Goal: Task Accomplishment & Management: Use online tool/utility

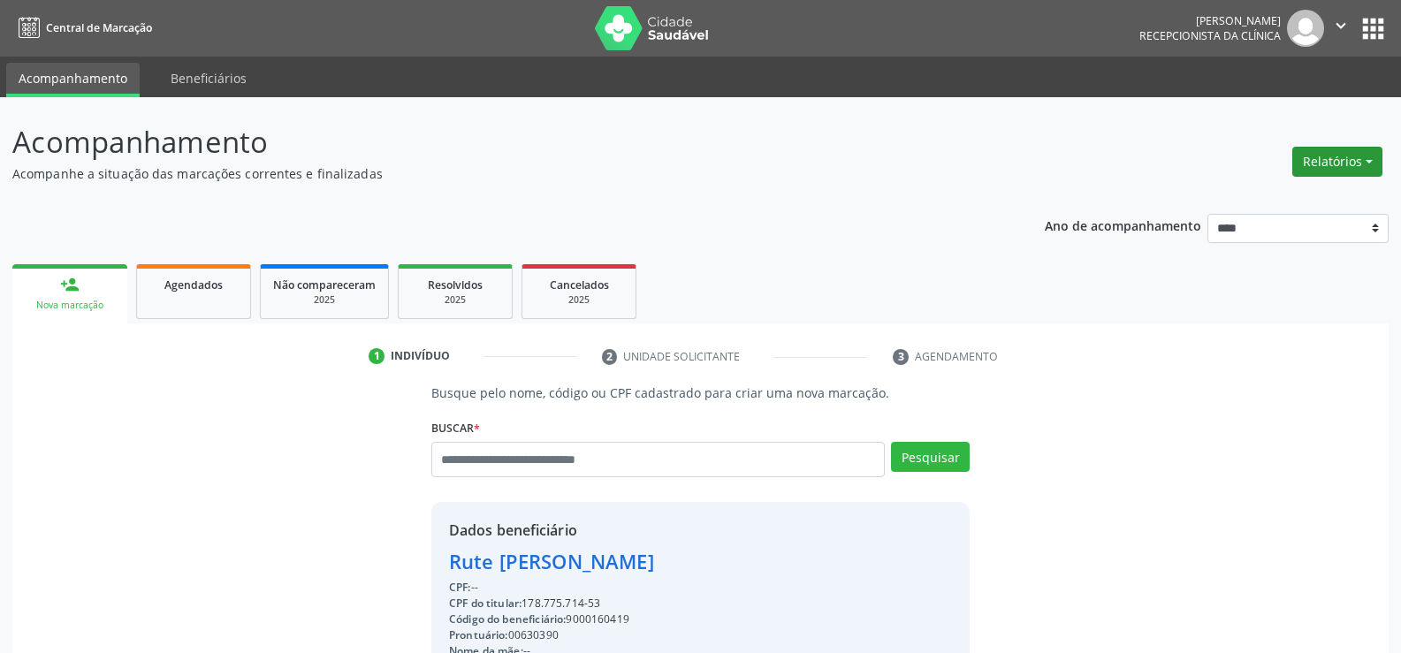
click at [1327, 163] on button "Relatórios" at bounding box center [1337, 162] width 90 height 30
click at [1296, 179] on div "Relatórios Agendamentos Procedimentos realizados" at bounding box center [1337, 162] width 103 height 42
click at [1288, 194] on div "Acompanhamento Acompanhe a situação das marcações correntes e finalizadas Relat…" at bounding box center [700, 520] width 1376 height 801
click at [1322, 171] on button "Relatórios" at bounding box center [1337, 162] width 90 height 30
click at [1262, 201] on link "Agendamentos" at bounding box center [1288, 199] width 190 height 25
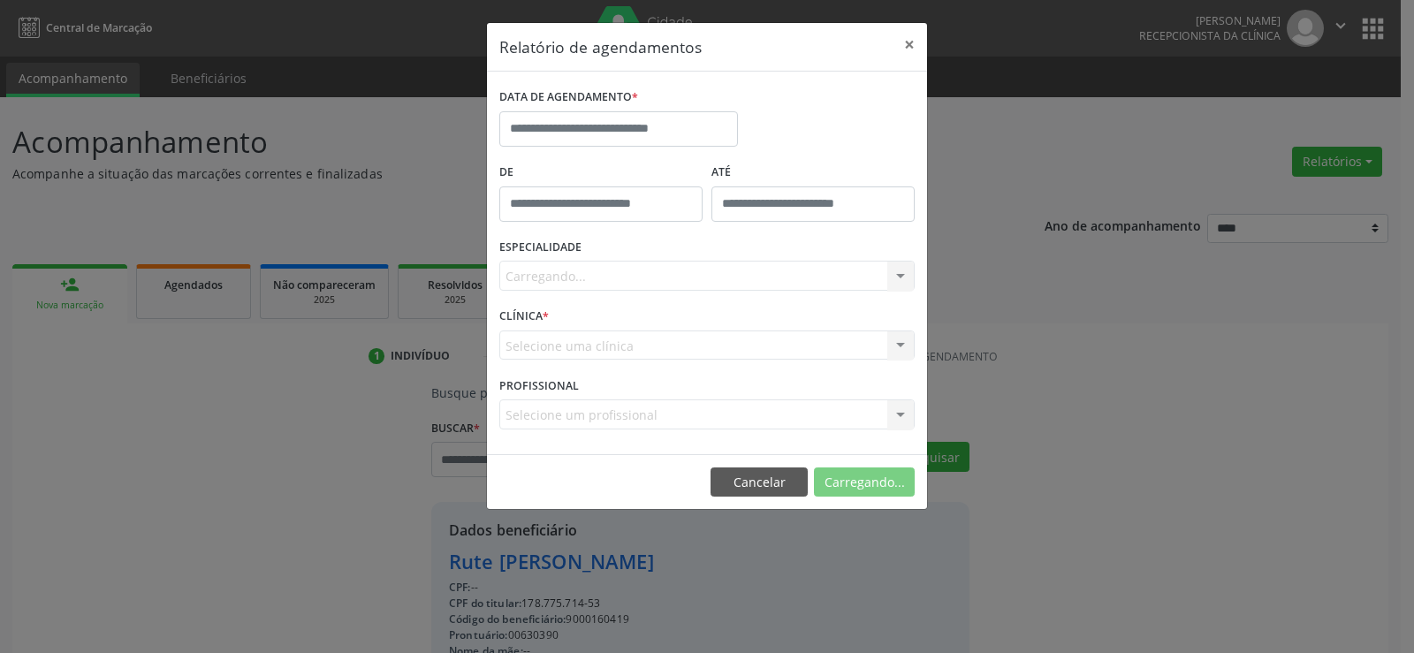
click at [604, 99] on label "DATA DE AGENDAMENTO *" at bounding box center [568, 97] width 139 height 27
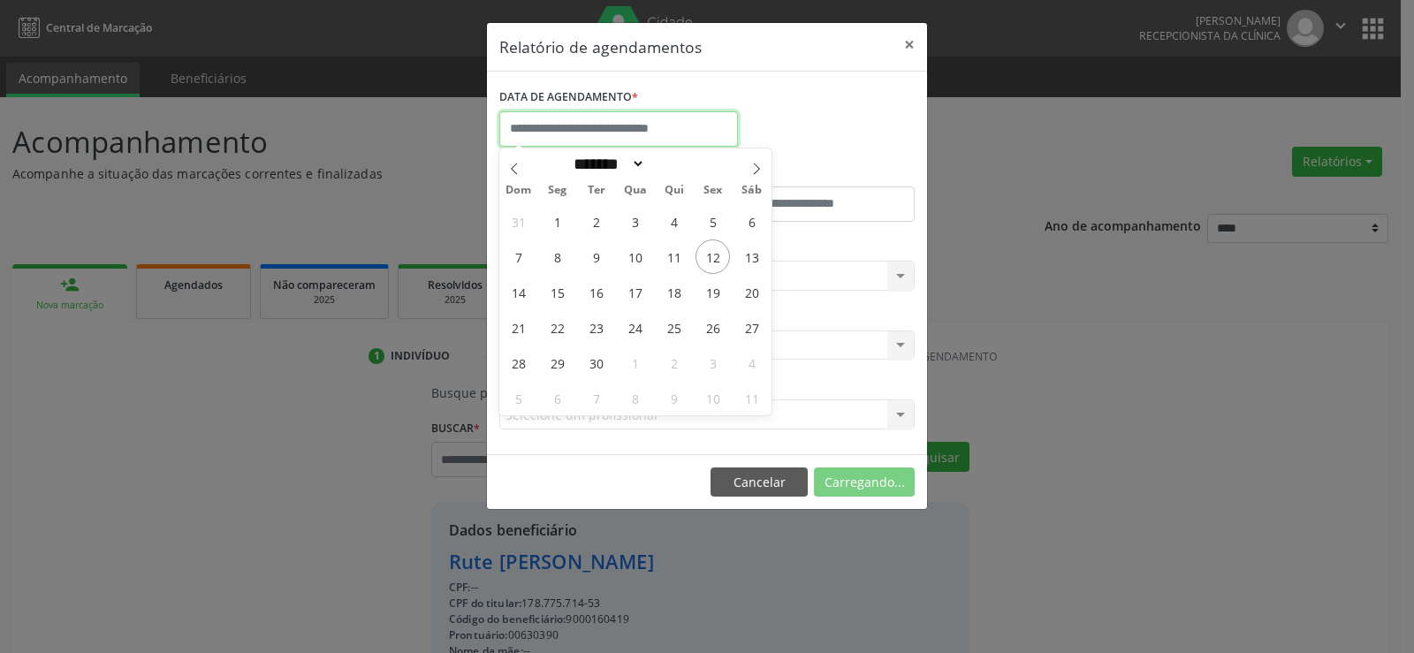
click at [605, 117] on input "text" at bounding box center [618, 128] width 239 height 35
drag, startPoint x: 691, startPoint y: 255, endPoint x: 702, endPoint y: 256, distance: 10.8
click at [692, 255] on div "31 1 2 3 4 5 6 7 8 9 10 11 12 13 14 15 16 17 18 19 20 21 22 23 24 25 26 27 28 2…" at bounding box center [635, 309] width 272 height 212
click at [708, 256] on span "12" at bounding box center [712, 256] width 34 height 34
type input "**********"
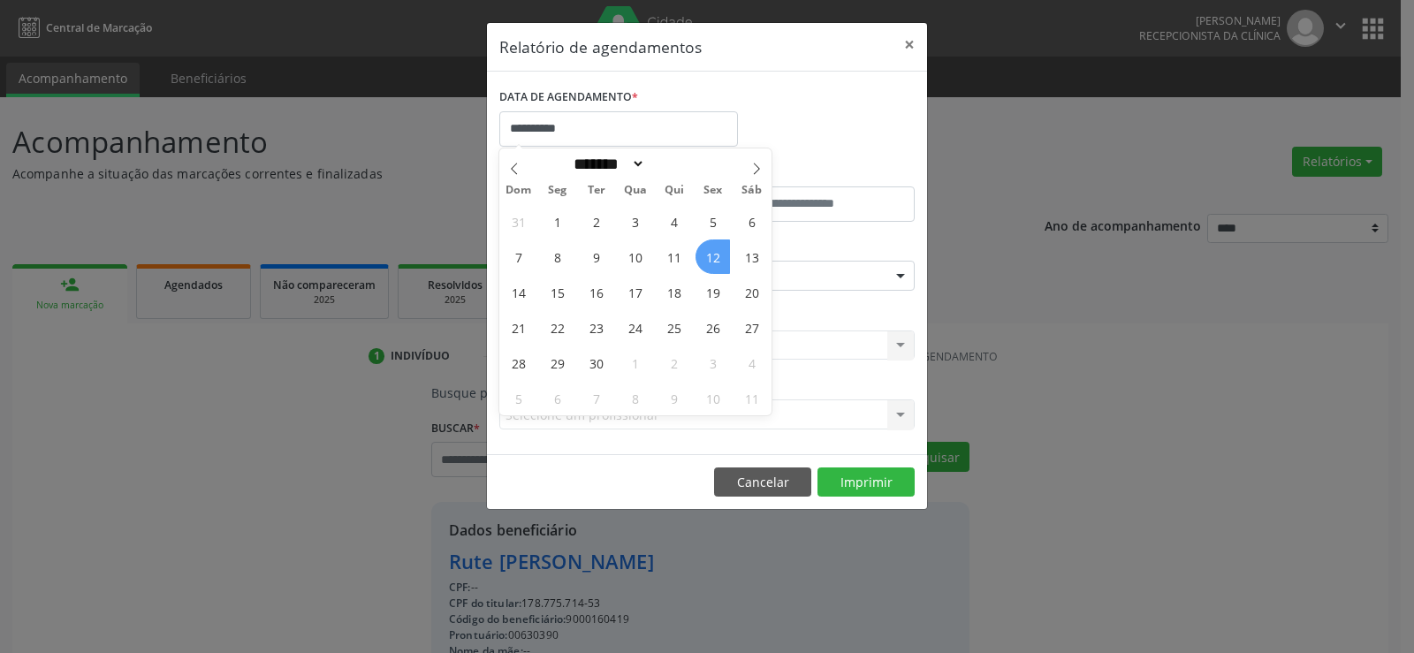
click at [708, 256] on span "12" at bounding box center [712, 256] width 34 height 34
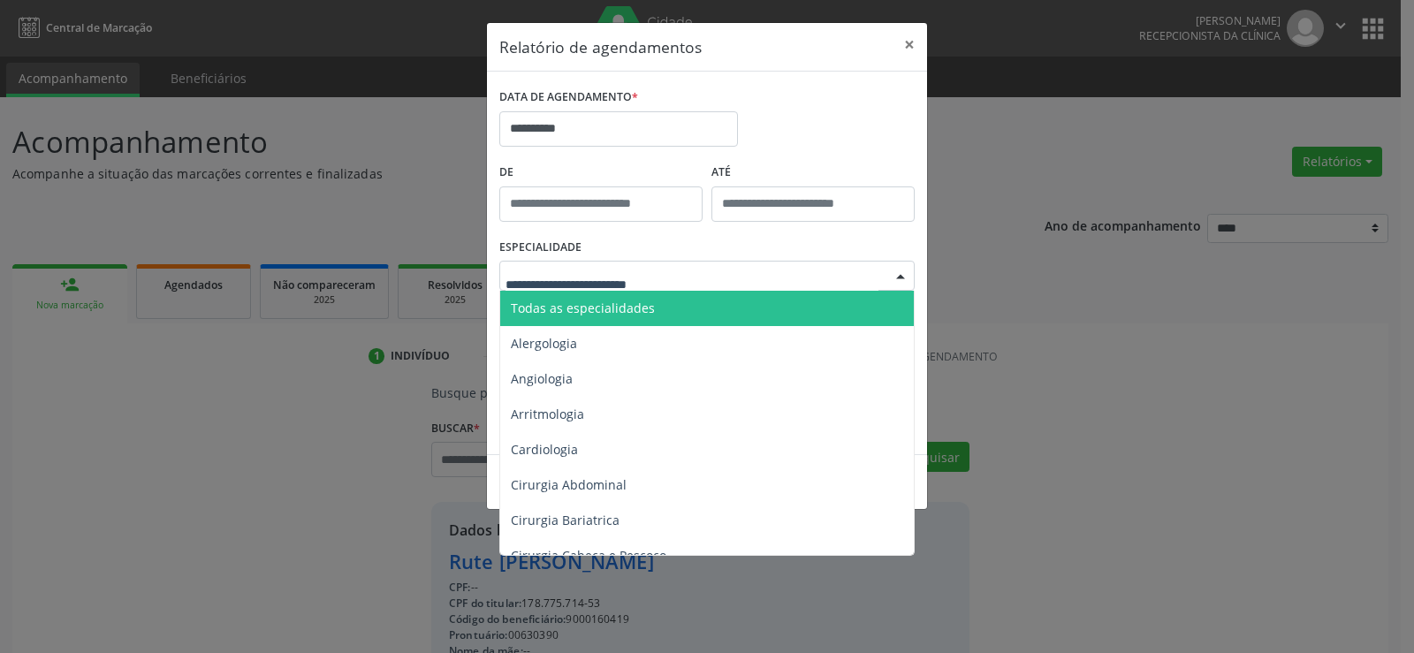
click at [691, 276] on div at bounding box center [706, 276] width 415 height 30
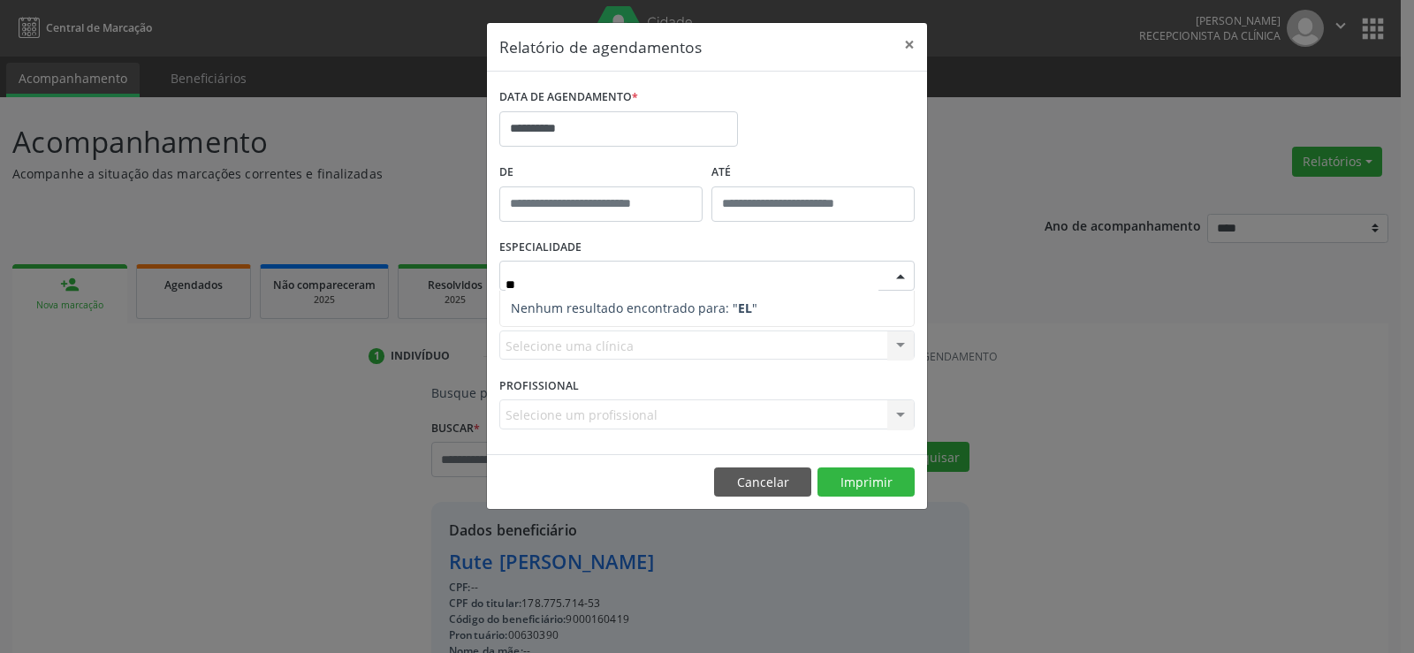
type input "*"
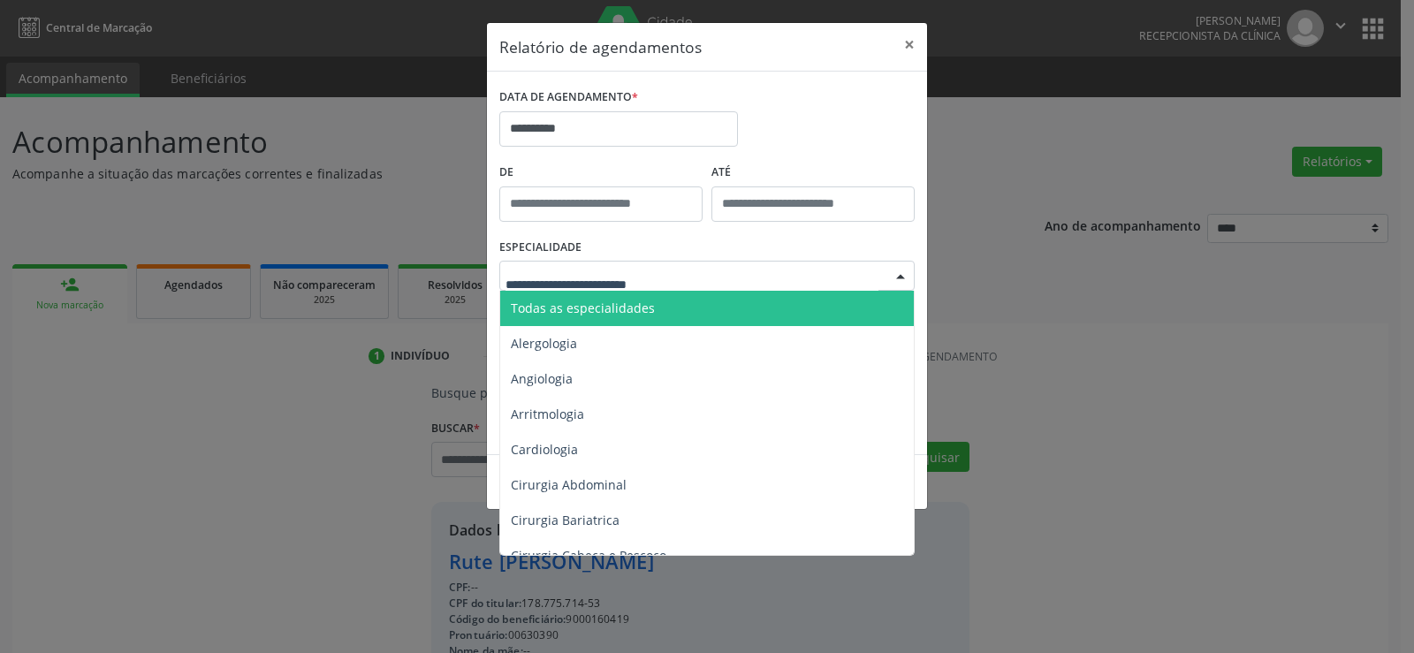
click at [692, 311] on span "Todas as especialidades" at bounding box center [708, 308] width 416 height 35
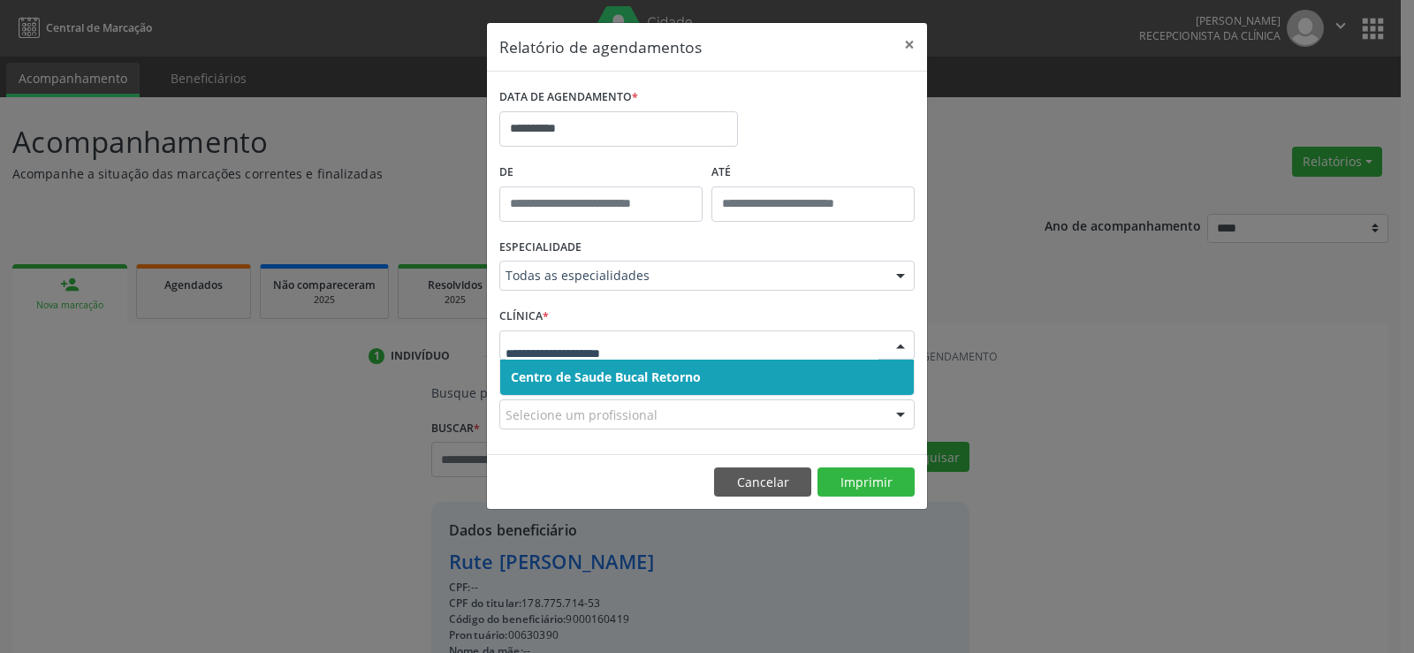
click at [644, 388] on span "Centro de Saude Bucal Retorno" at bounding box center [707, 377] width 414 height 35
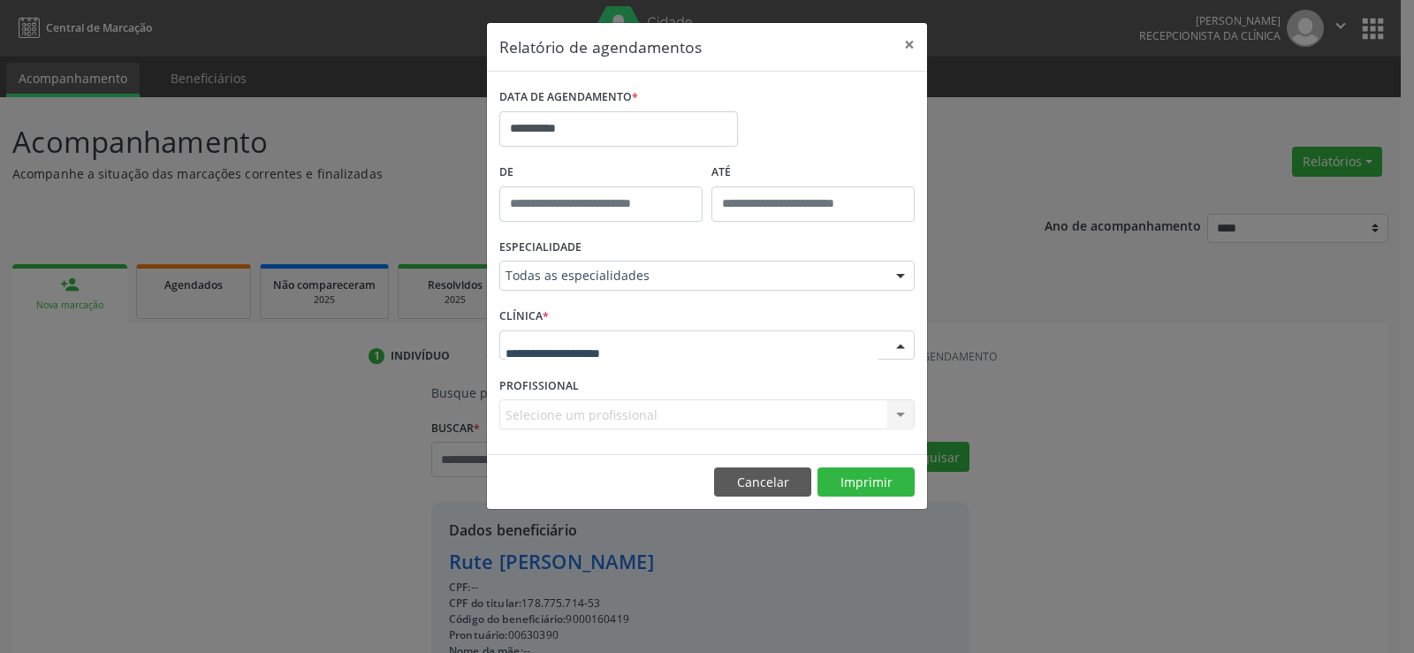
click at [743, 351] on div at bounding box center [706, 346] width 415 height 30
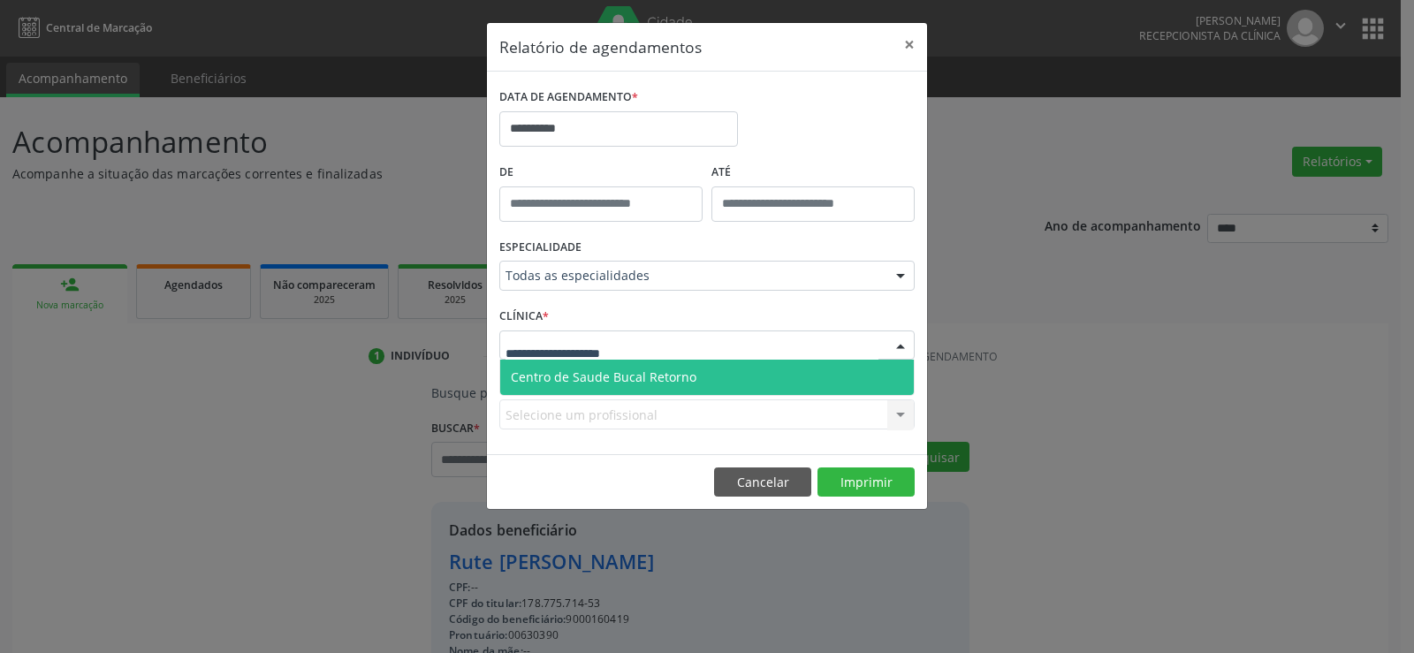
click at [730, 373] on span "Centro de Saude Bucal Retorno" at bounding box center [707, 377] width 414 height 35
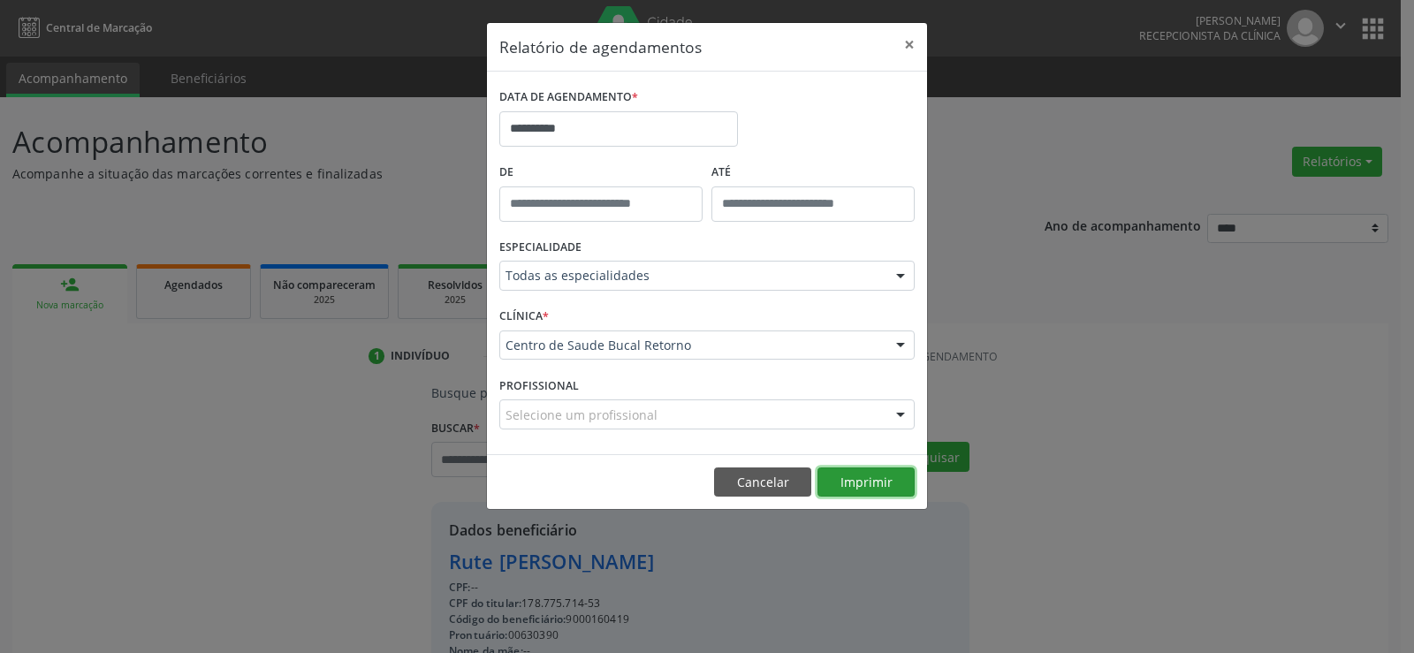
click at [849, 476] on button "Imprimir" at bounding box center [865, 482] width 97 height 30
click at [910, 42] on button "×" at bounding box center [909, 44] width 35 height 43
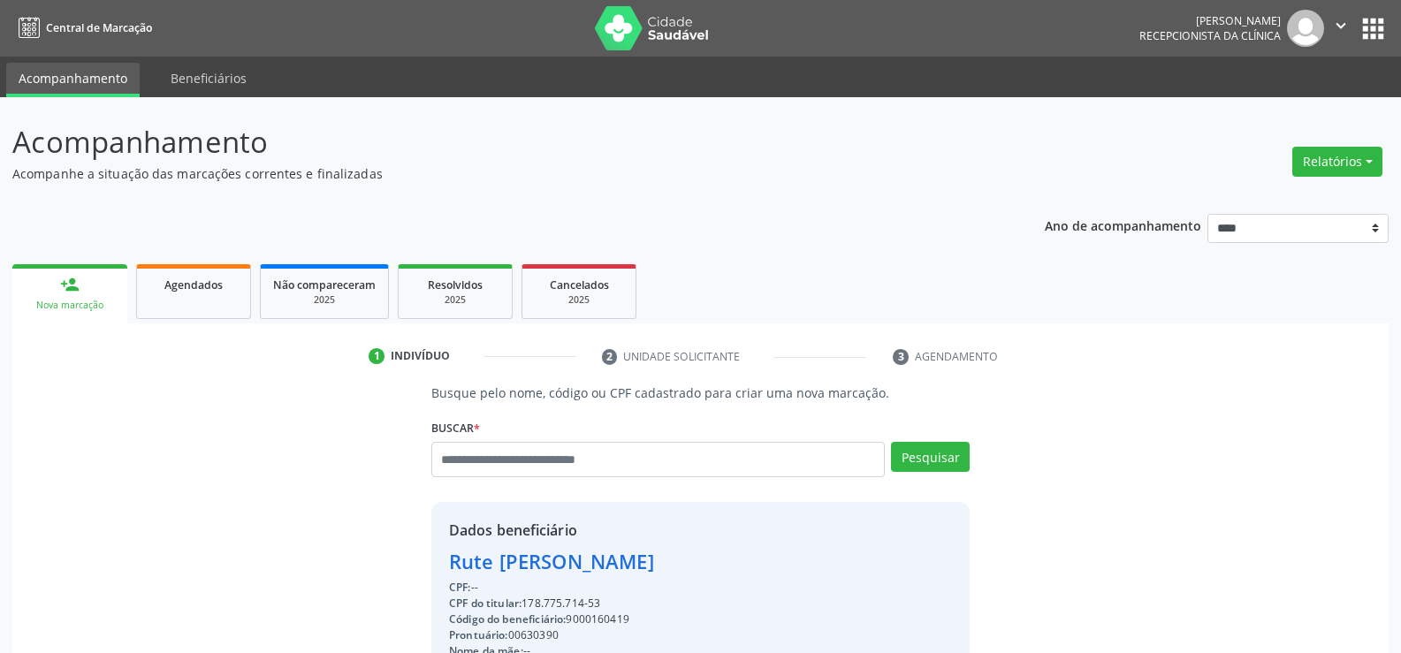
click at [662, 27] on img at bounding box center [652, 28] width 115 height 44
